Goal: Check status: Check status

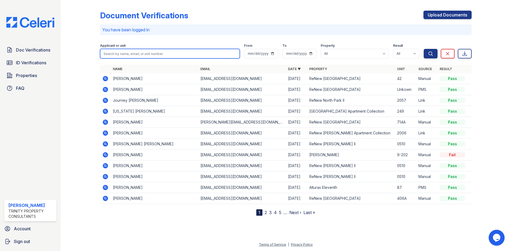
click at [140, 51] on input "search" at bounding box center [170, 54] width 140 height 10
type input "Molinar"
click at [424, 49] on button "Search" at bounding box center [431, 54] width 14 height 10
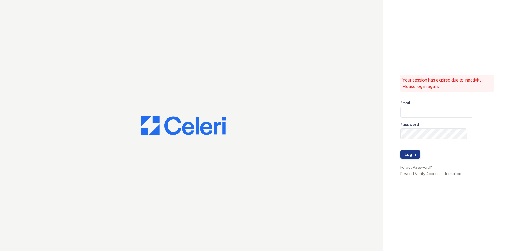
type input "wadams@trinity-pm.com"
click at [418, 151] on button "Login" at bounding box center [410, 154] width 20 height 9
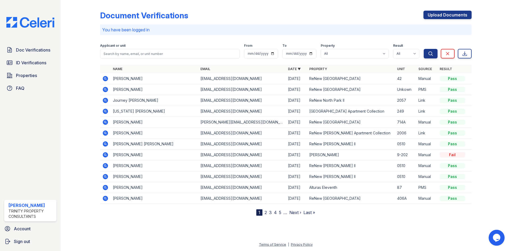
click at [177, 45] on div "Applicant or unit" at bounding box center [170, 46] width 140 height 5
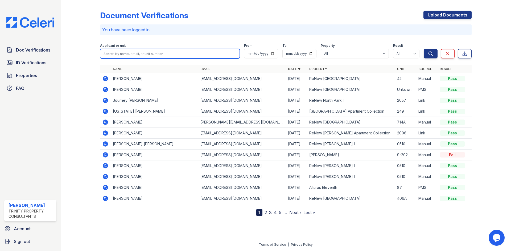
click at [178, 50] on input "search" at bounding box center [170, 54] width 140 height 10
type input "[PERSON_NAME]"
click at [424, 49] on button "Search" at bounding box center [431, 54] width 14 height 10
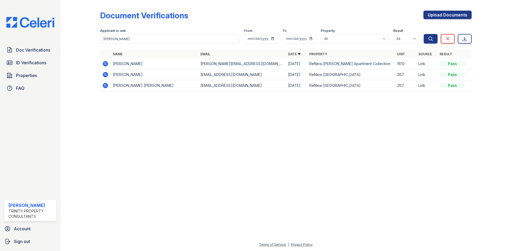
click at [105, 66] on icon at bounding box center [105, 63] width 5 height 5
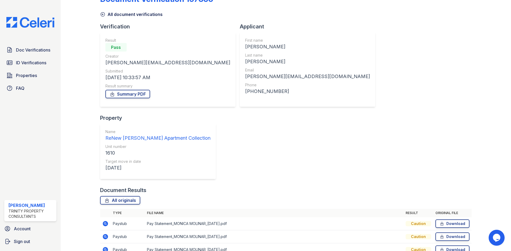
scroll to position [25, 0]
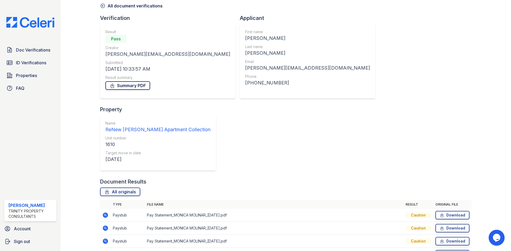
click at [129, 86] on link "Summary PDF" at bounding box center [127, 85] width 45 height 9
click at [31, 64] on span "ID Verifications" at bounding box center [31, 63] width 30 height 6
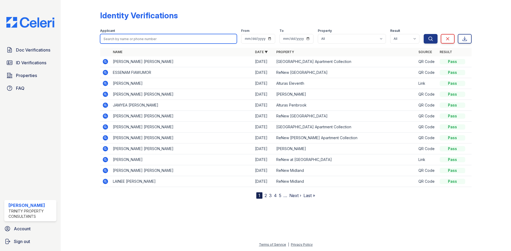
click at [147, 40] on input "search" at bounding box center [168, 39] width 137 height 10
type input "Molinar"
click at [424, 34] on button "Search" at bounding box center [431, 39] width 14 height 10
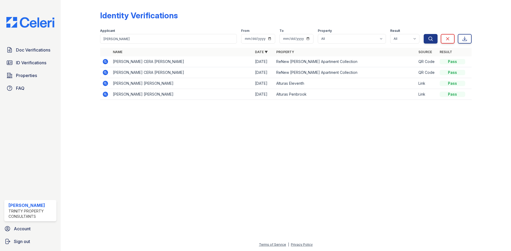
click at [104, 63] on icon at bounding box center [105, 61] width 5 height 5
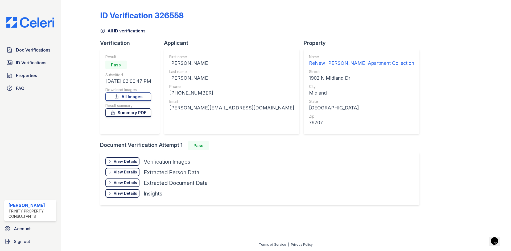
click at [124, 114] on link "Summary PDF" at bounding box center [128, 113] width 46 height 9
click at [52, 138] on div "Doc Verifications ID Verifications Properties FAQ Weston Adams Trinity Property…" at bounding box center [30, 125] width 61 height 251
